Goal: Navigation & Orientation: Find specific page/section

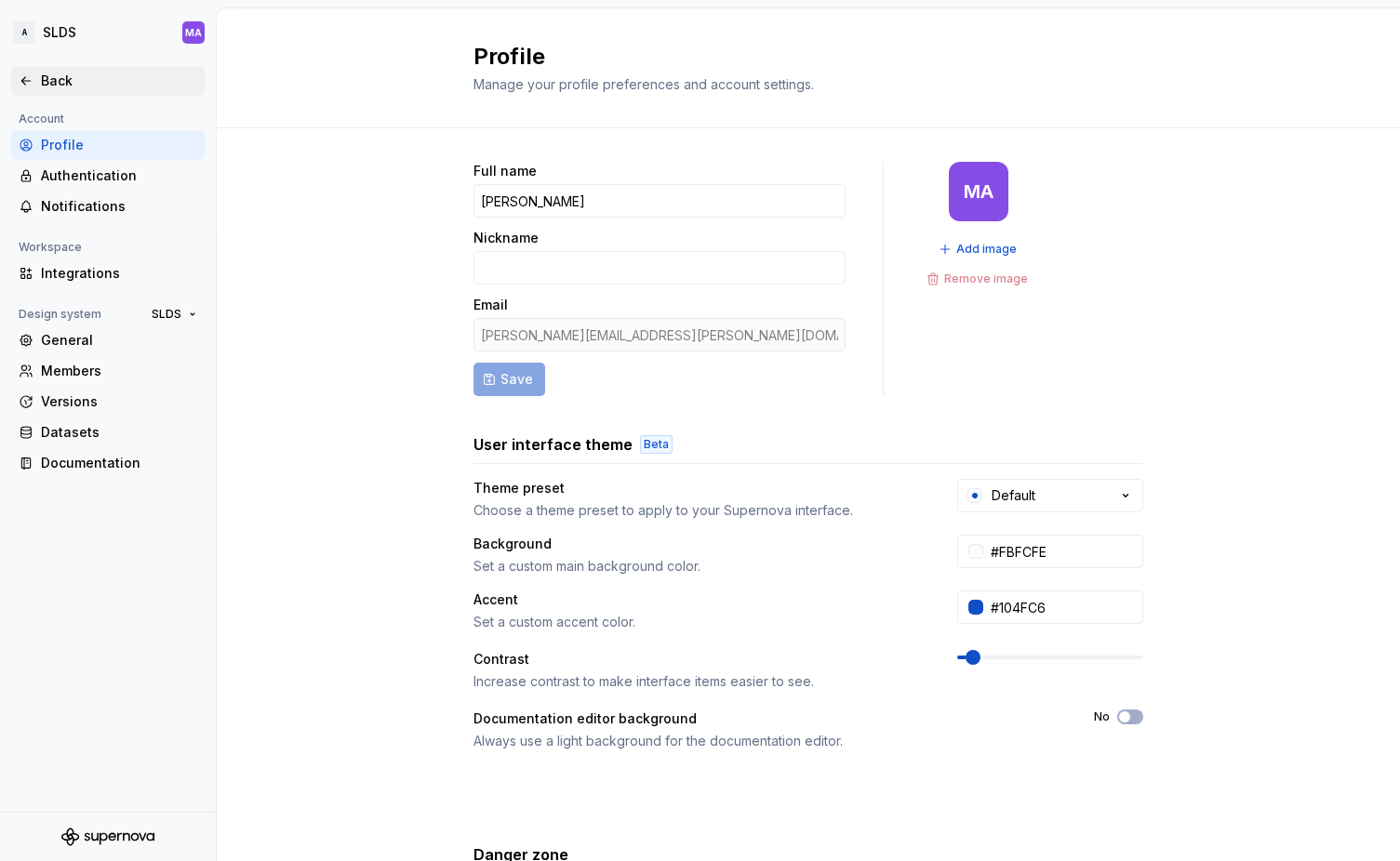
click at [49, 80] on div "Back" at bounding box center [119, 81] width 156 height 19
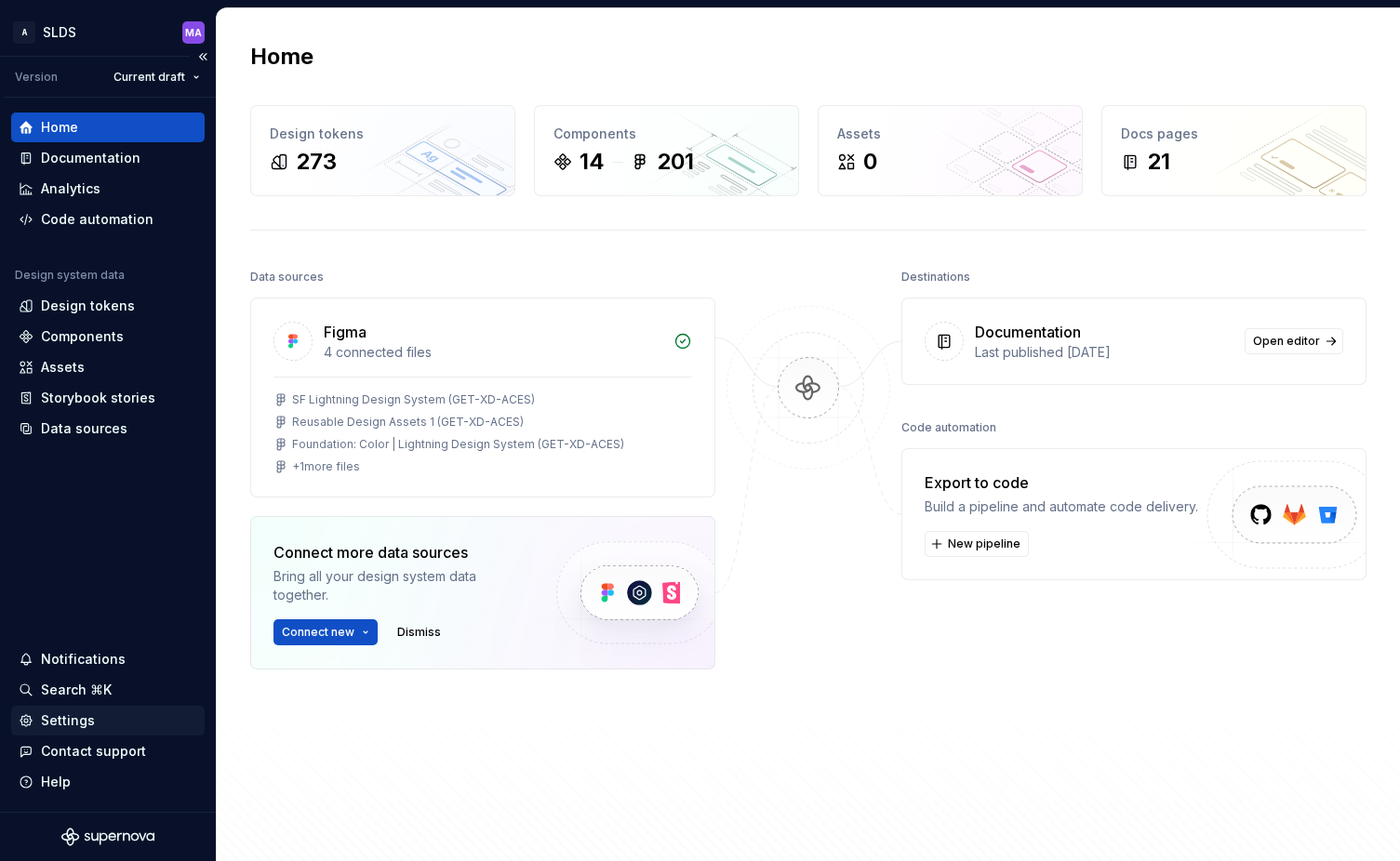
click at [71, 724] on div "Settings" at bounding box center [67, 721] width 54 height 19
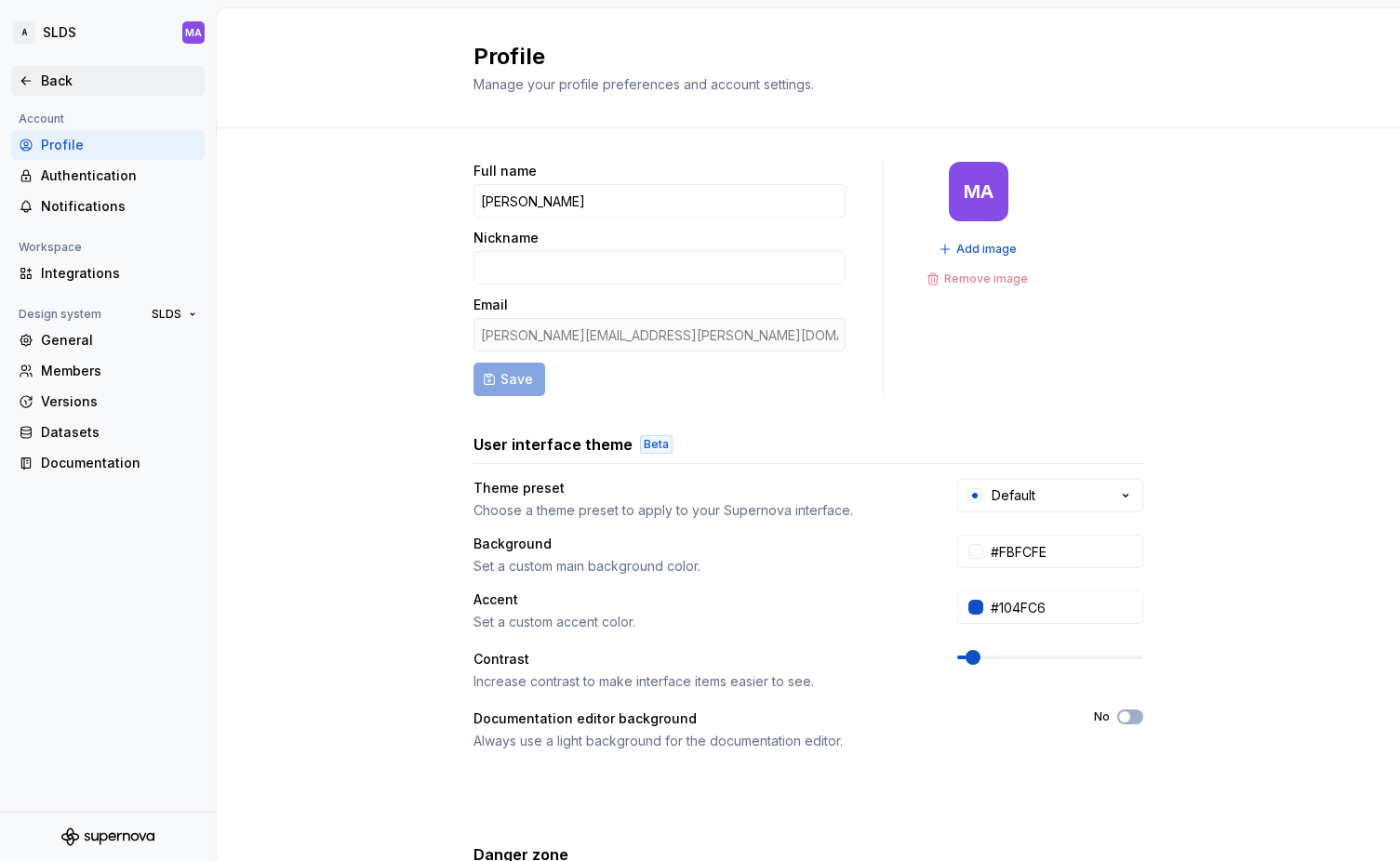
click at [43, 83] on div "Back" at bounding box center [119, 81] width 156 height 19
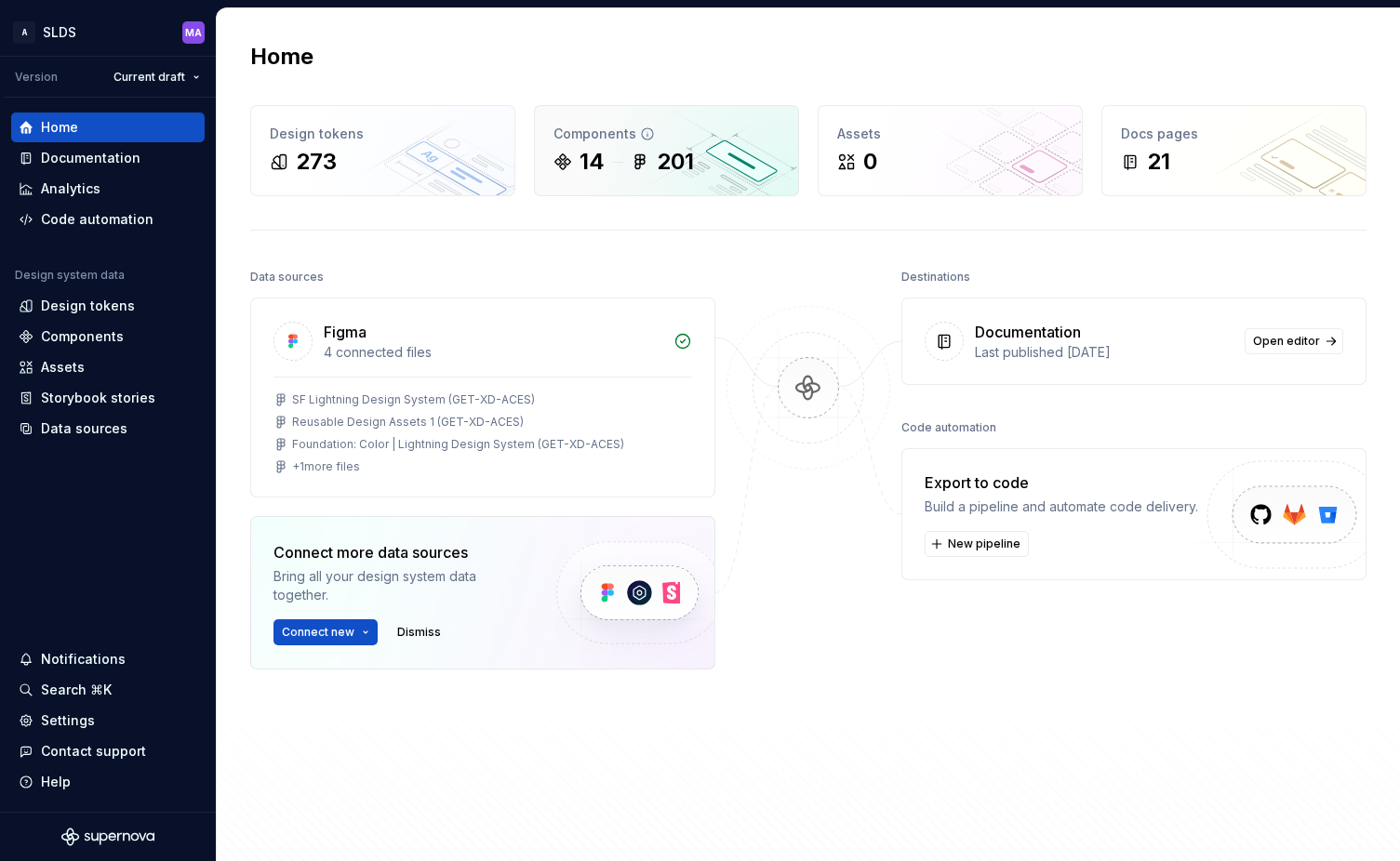
click at [624, 151] on div "14 201" at bounding box center [666, 162] width 226 height 30
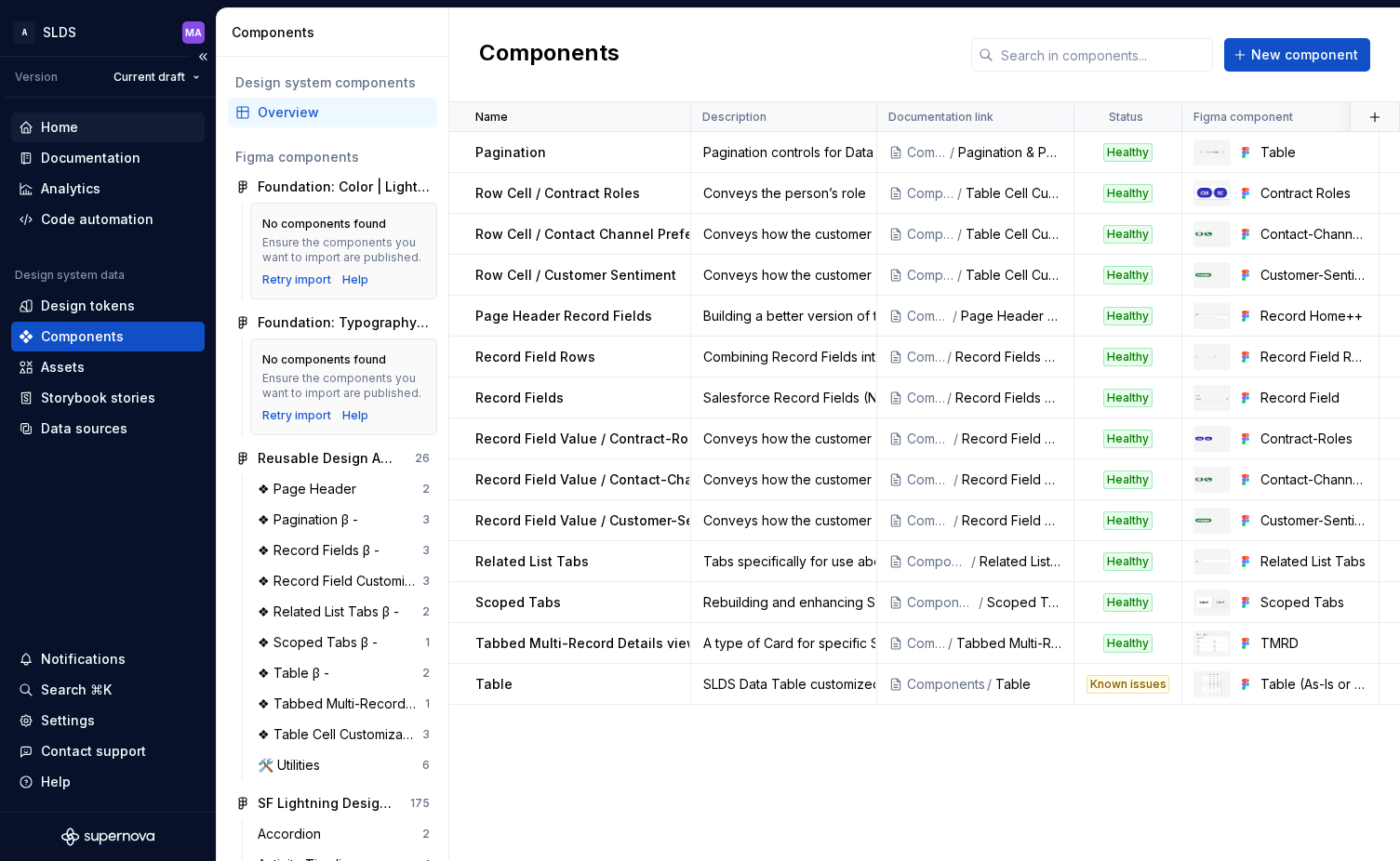
click at [106, 124] on div "Home" at bounding box center [108, 128] width 179 height 19
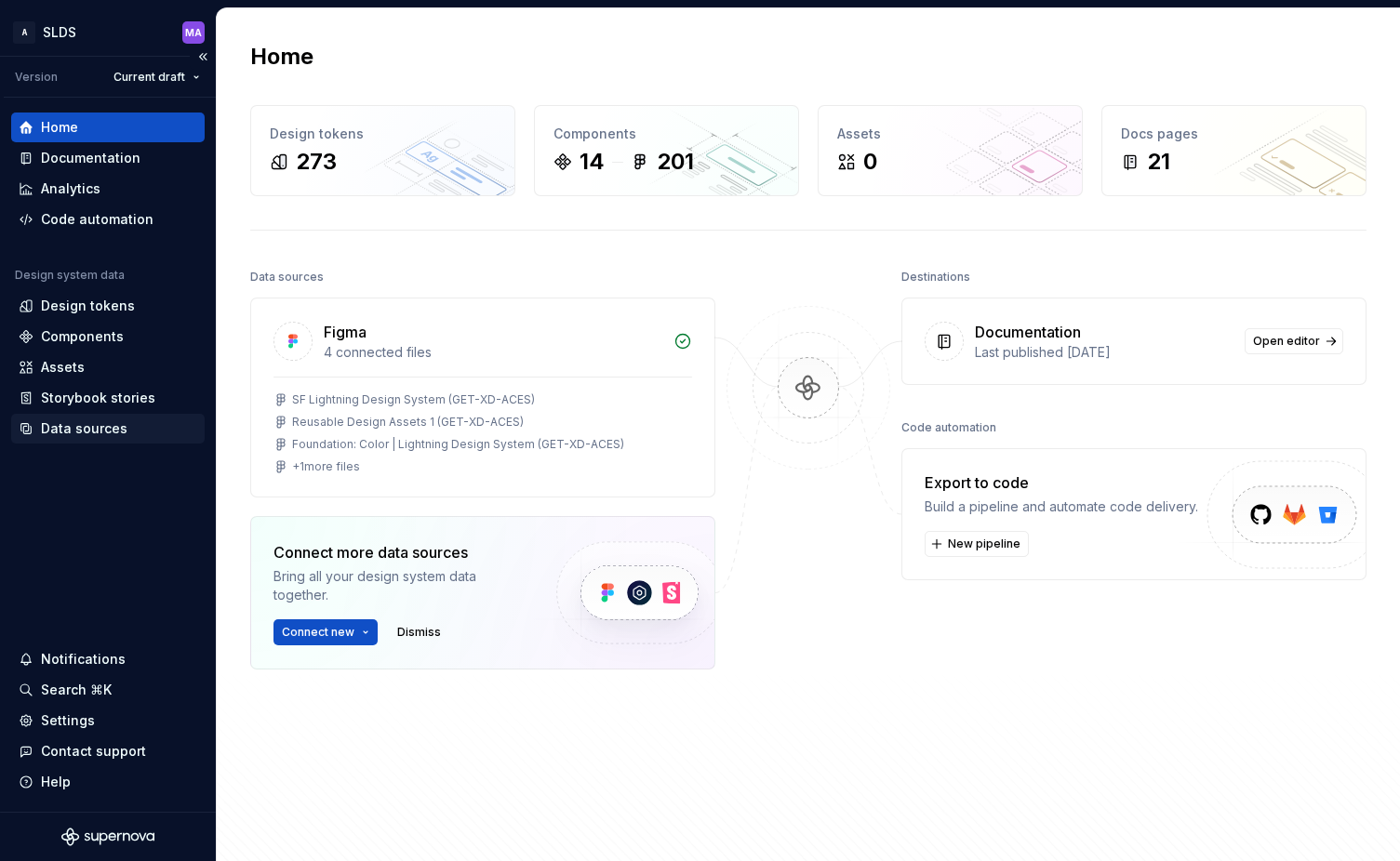
click at [90, 429] on div "Data sources" at bounding box center [84, 429] width 87 height 19
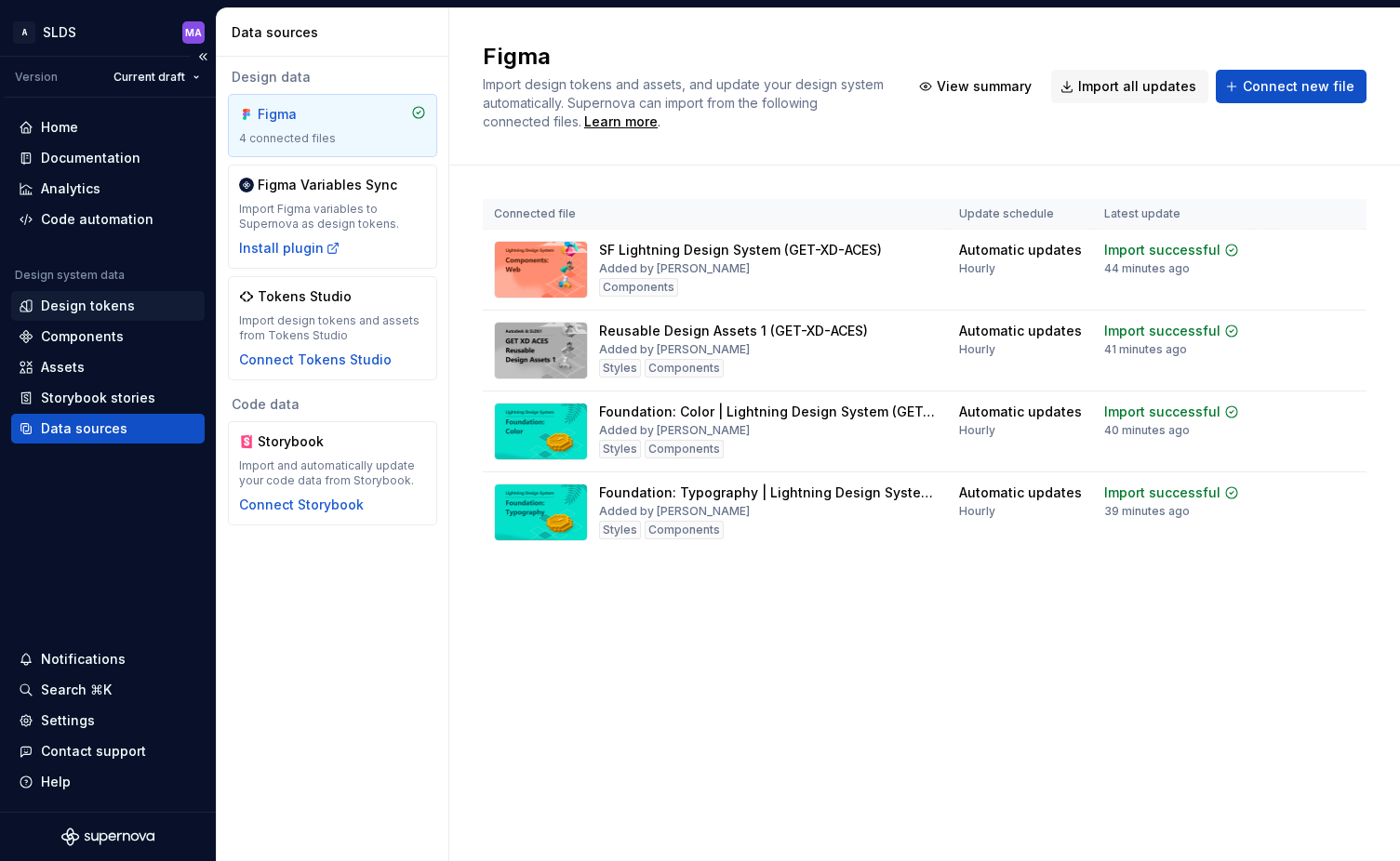
click at [78, 306] on div "Design tokens" at bounding box center [88, 306] width 94 height 19
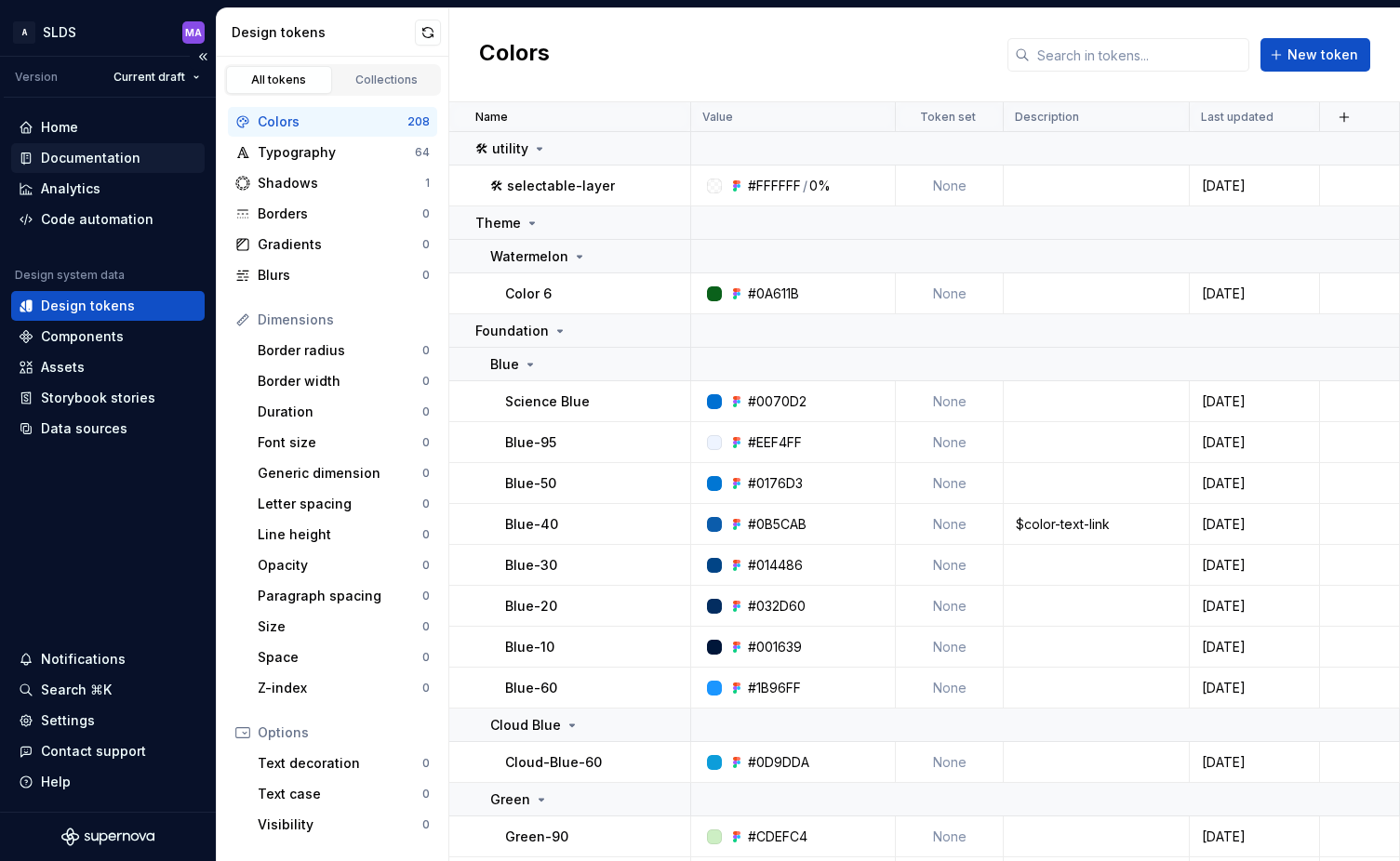
click at [101, 156] on div "Documentation" at bounding box center [90, 158] width 100 height 19
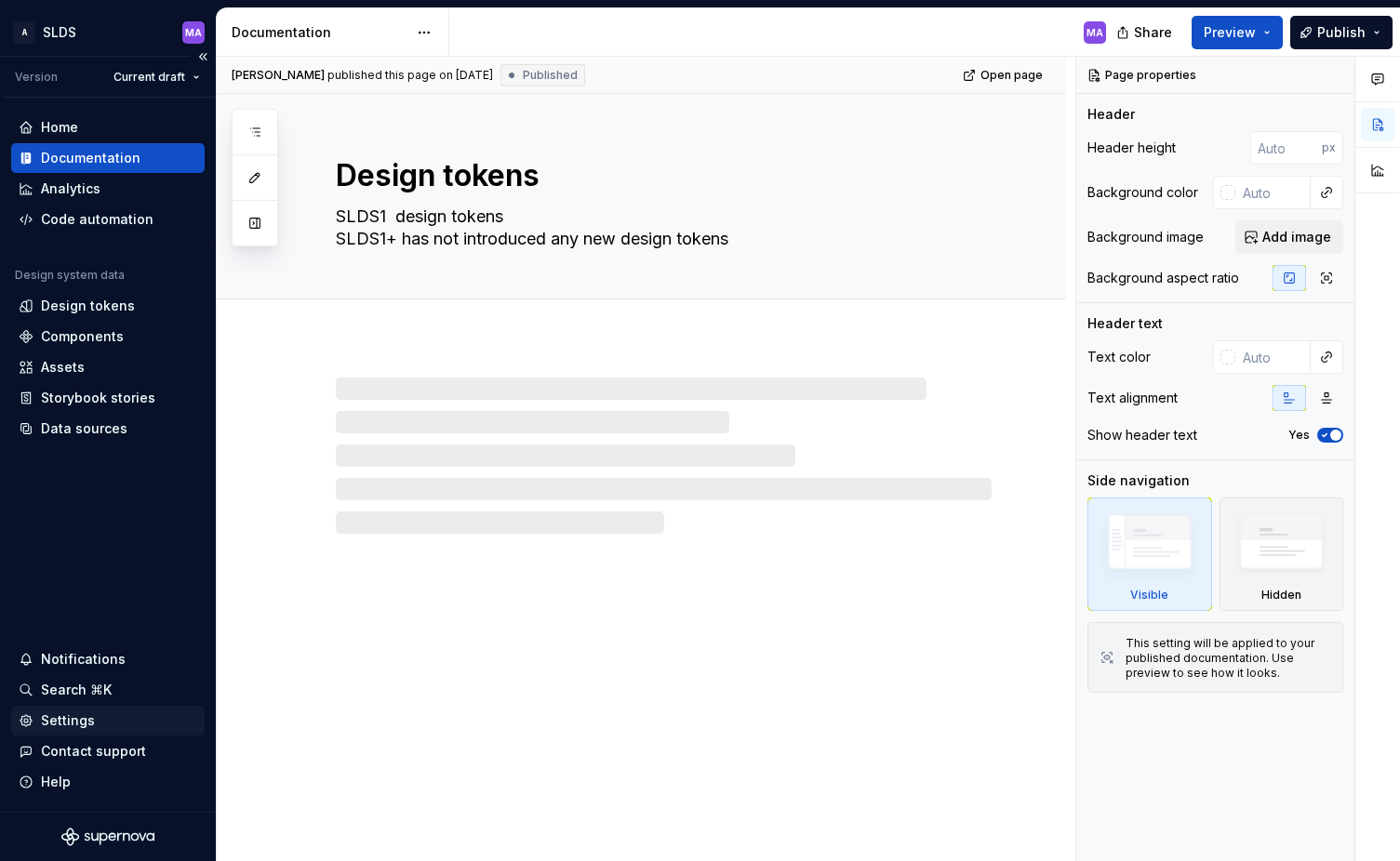
type textarea "*"
click at [72, 722] on div "Settings" at bounding box center [67, 721] width 54 height 19
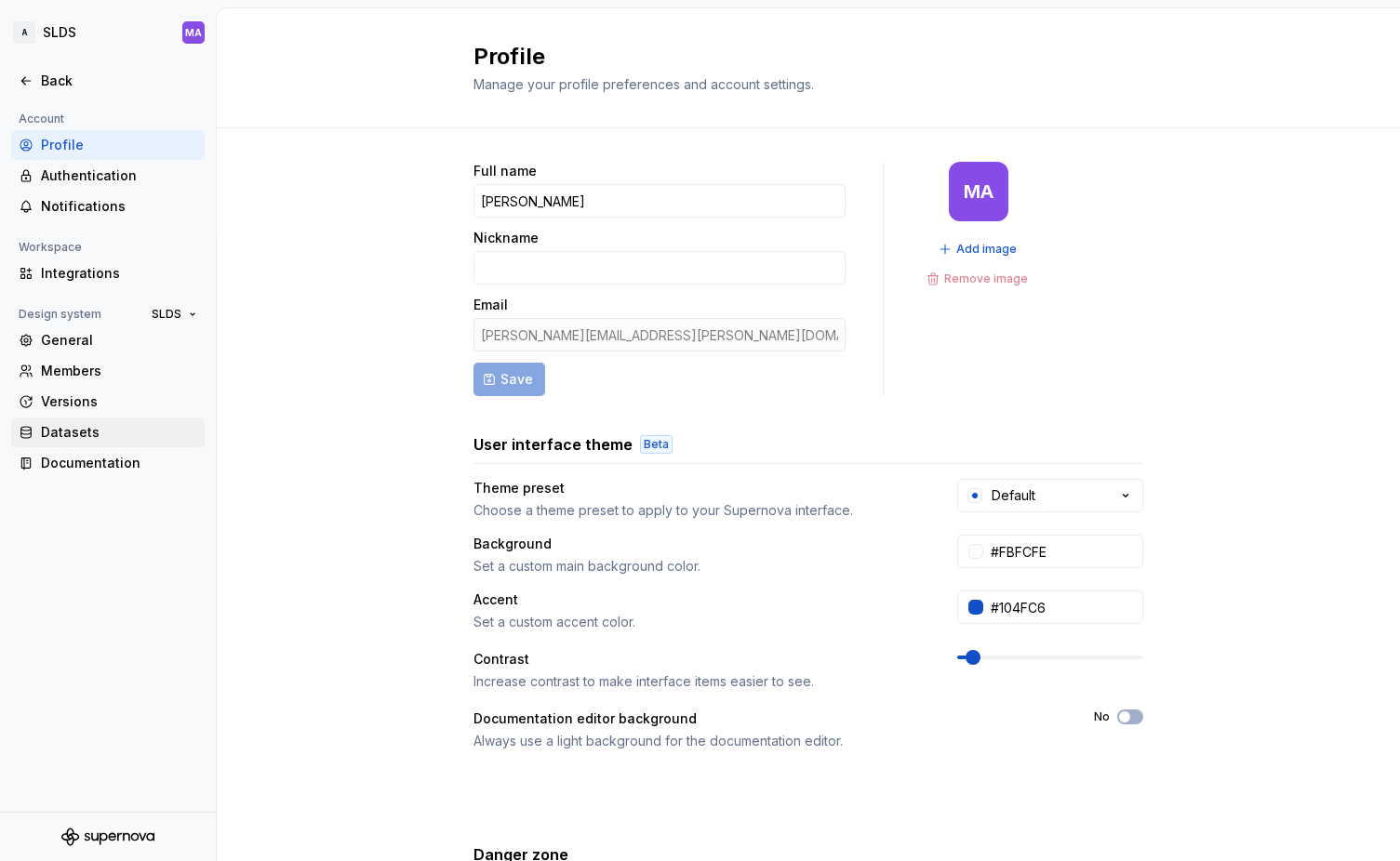
click at [106, 428] on div "Datasets" at bounding box center [119, 433] width 156 height 19
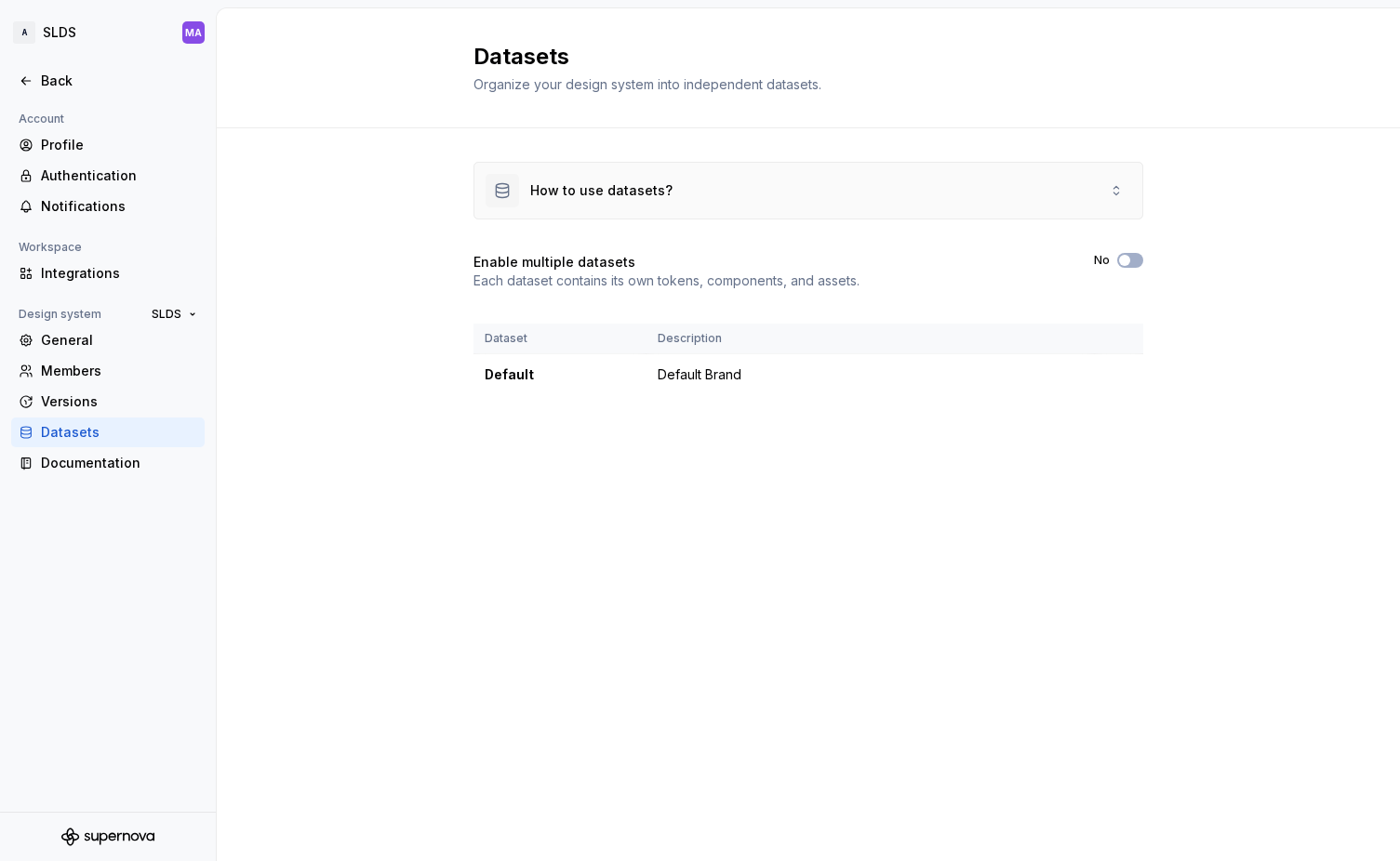
click at [1120, 193] on icon at bounding box center [1116, 191] width 15 height 15
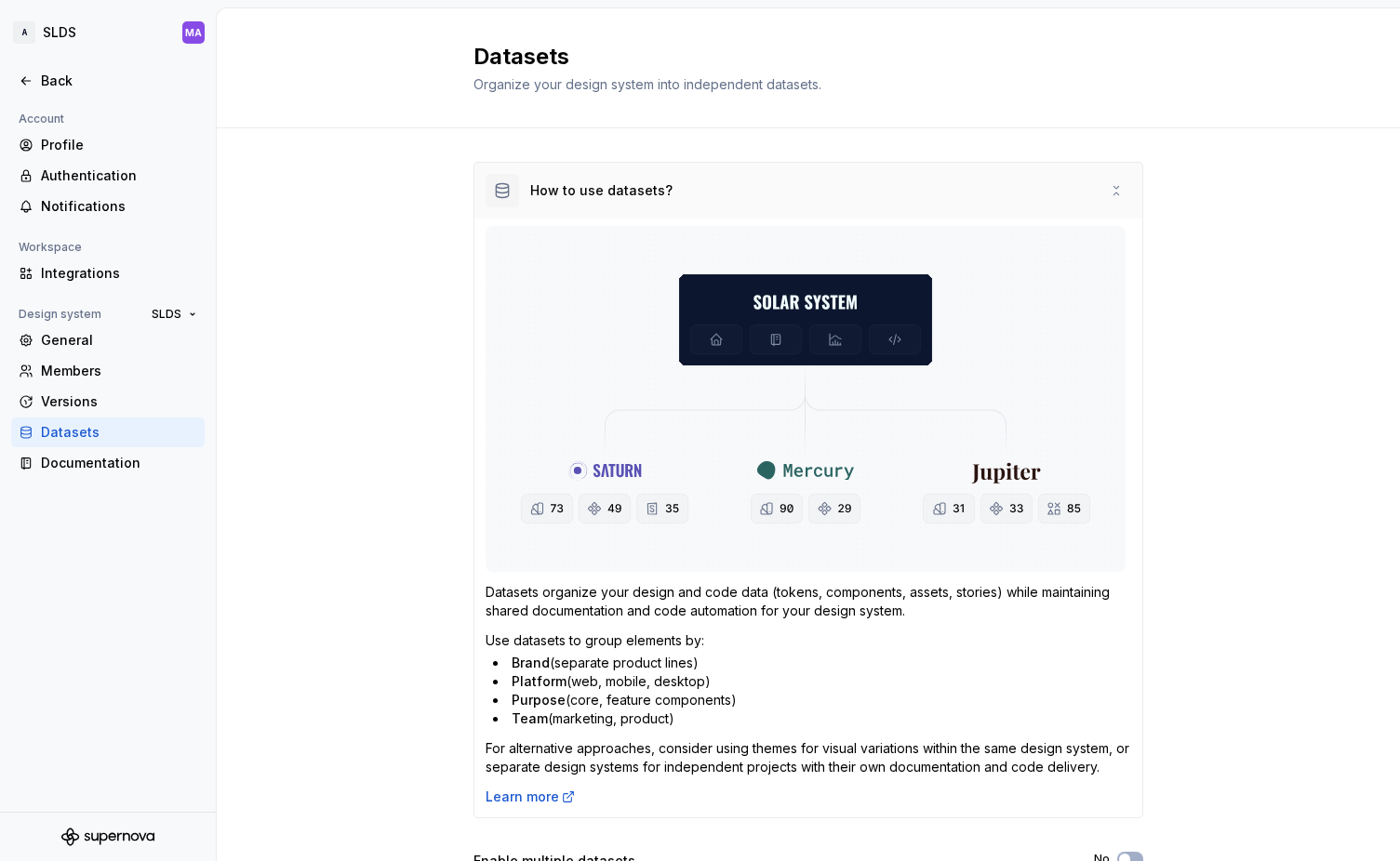
click at [1116, 190] on icon at bounding box center [1116, 191] width 15 height 15
